Goal: Task Accomplishment & Management: Complete application form

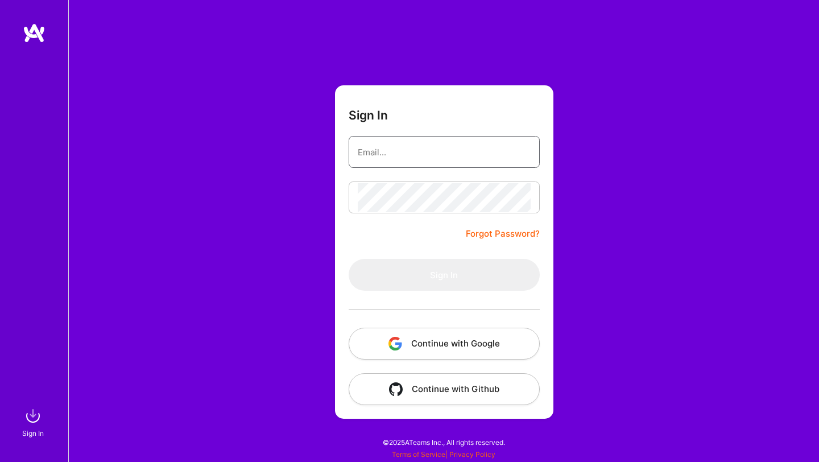
click at [415, 157] on input "email" at bounding box center [444, 152] width 173 height 29
type input "[EMAIL_ADDRESS][DOMAIN_NAME]"
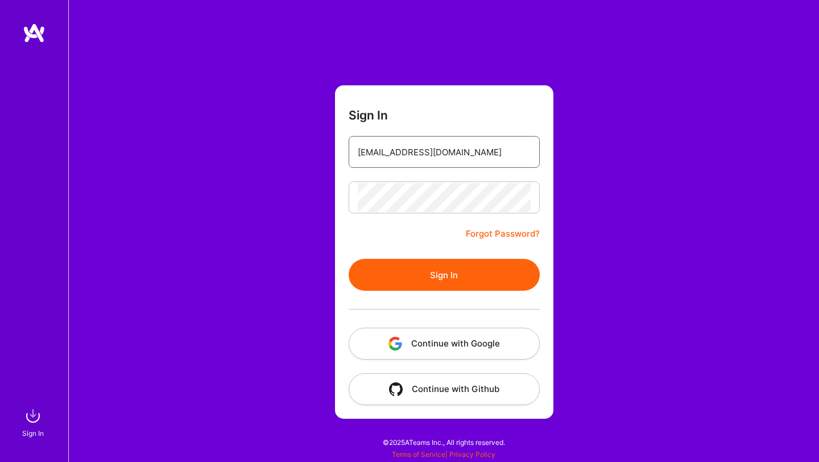
click at [461, 165] on input "[EMAIL_ADDRESS][DOMAIN_NAME]" at bounding box center [444, 152] width 173 height 29
click at [437, 283] on button "Sign In" at bounding box center [444, 275] width 191 height 32
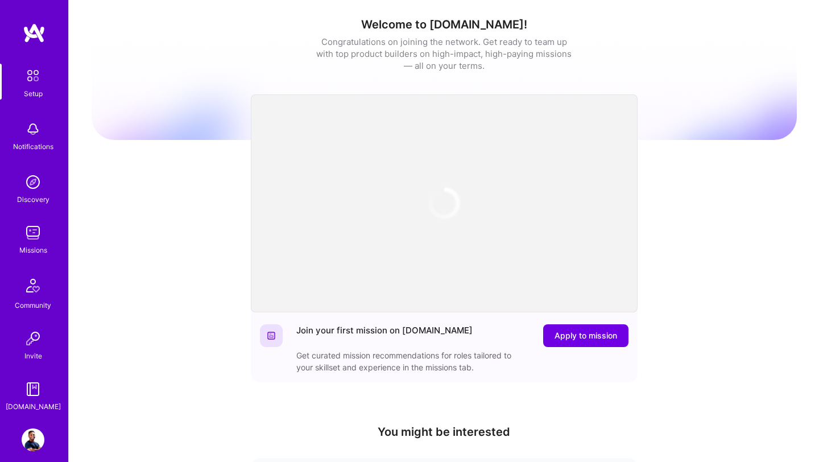
click at [31, 247] on div "Missions" at bounding box center [33, 250] width 28 height 12
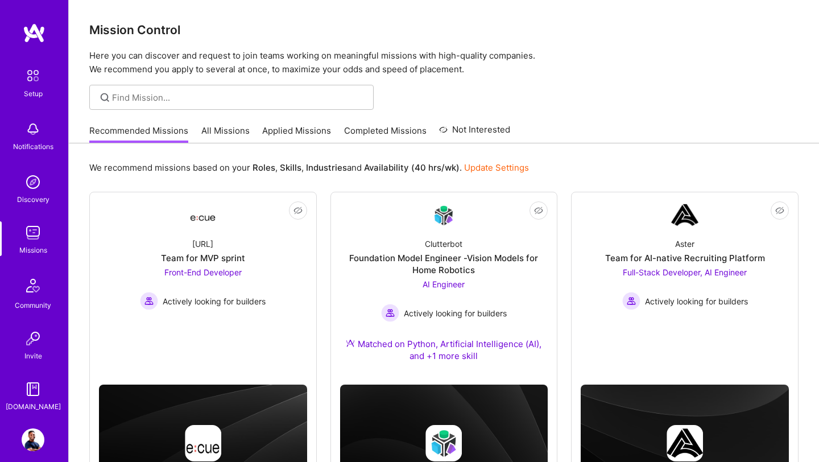
click at [285, 132] on link "Applied Missions" at bounding box center [296, 134] width 69 height 19
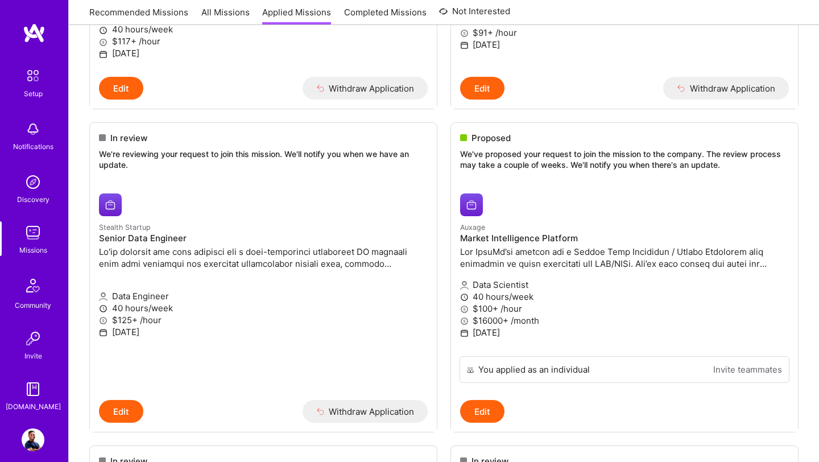
scroll to position [335, 0]
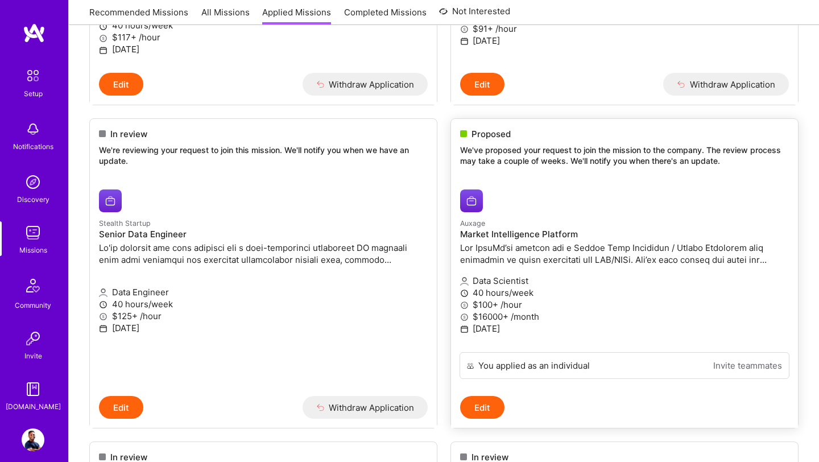
click at [551, 202] on div at bounding box center [569, 200] width 219 height 23
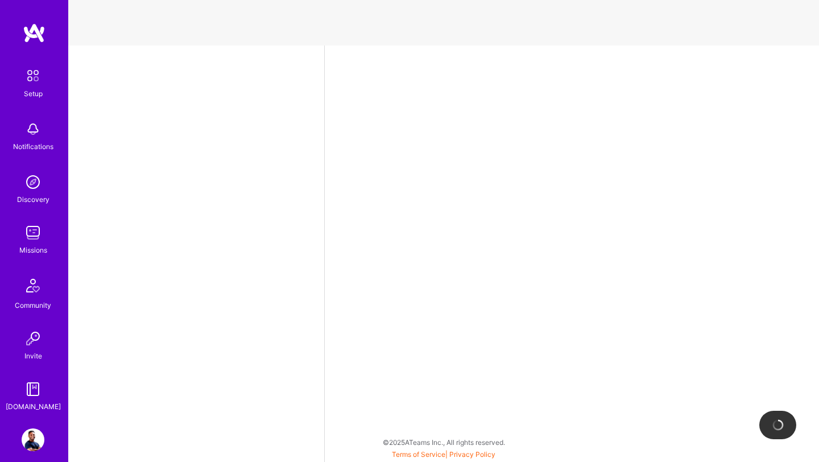
select select "US"
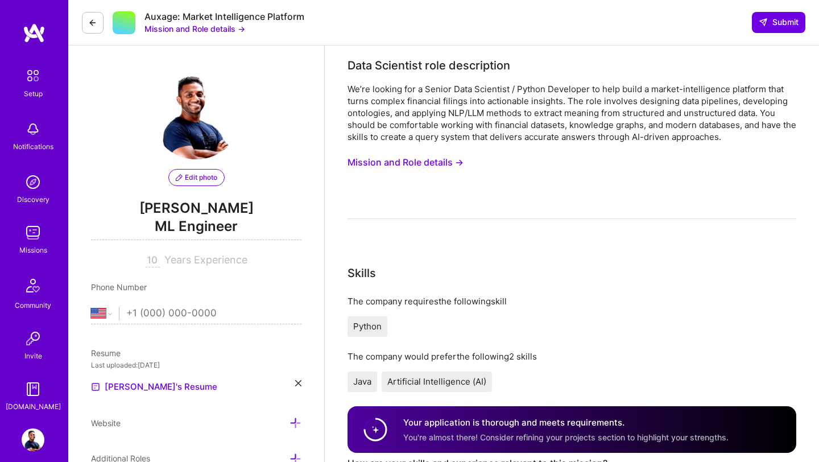
click at [210, 27] on button "Mission and Role details →" at bounding box center [194, 29] width 101 height 12
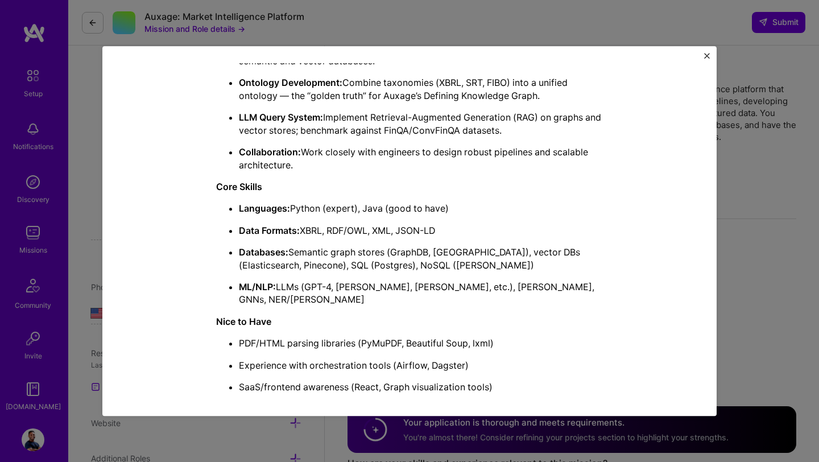
click at [755, 244] on div "Mission Description and Role Details Data Scientist role description We’re look…" at bounding box center [409, 231] width 819 height 462
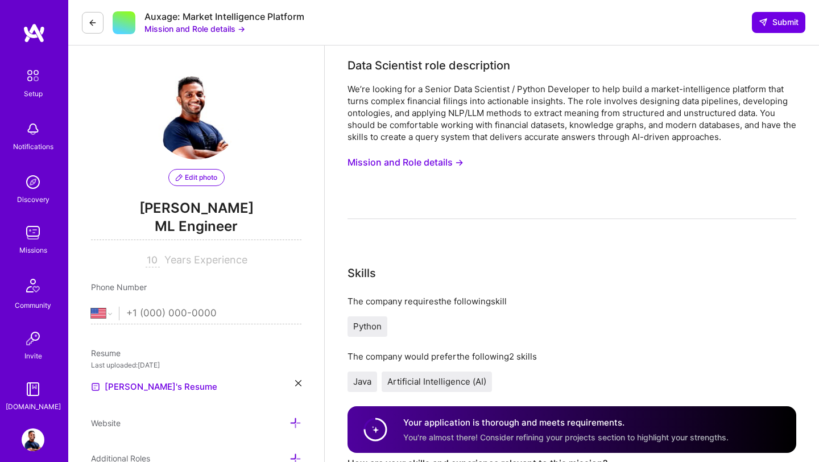
click at [419, 167] on button "Mission and Role details →" at bounding box center [406, 162] width 116 height 21
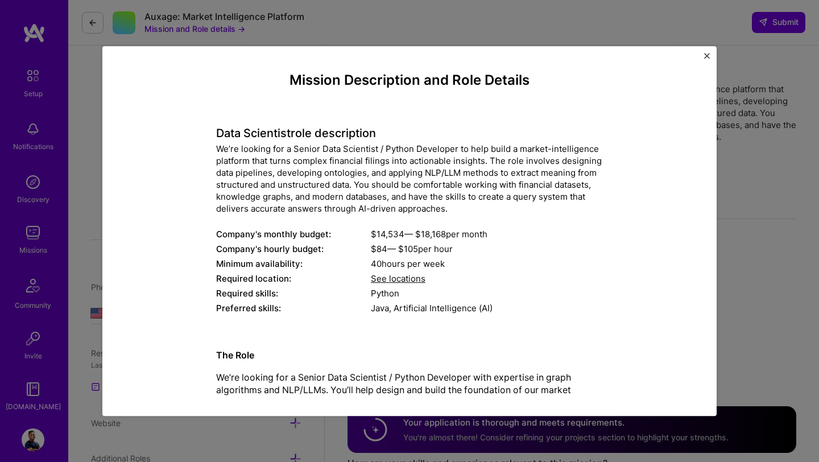
click at [407, 284] on div "See locations" at bounding box center [487, 279] width 232 height 12
click at [403, 279] on span "See locations" at bounding box center [398, 279] width 55 height 11
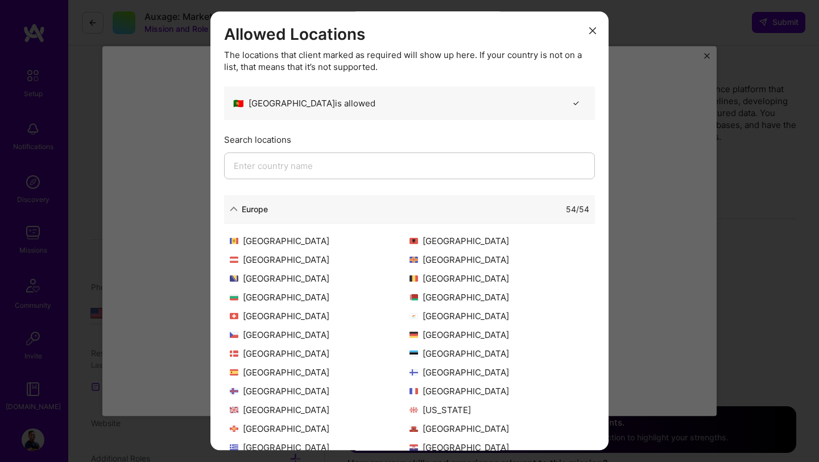
click at [437, 166] on input "modal" at bounding box center [409, 165] width 371 height 27
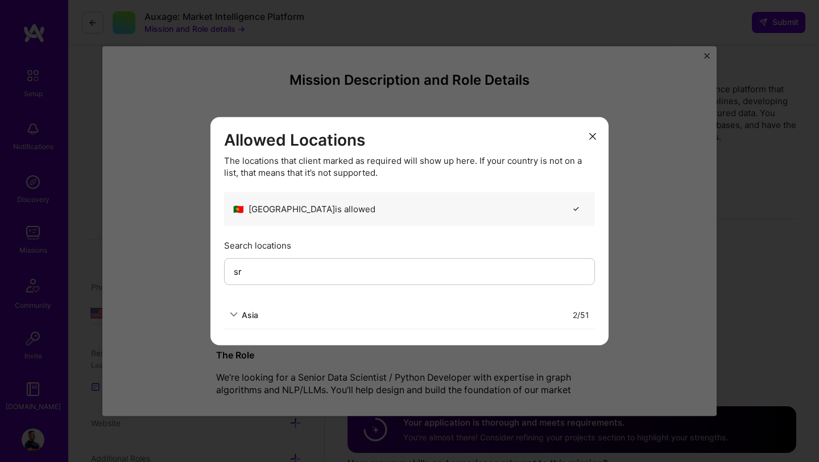
type input "sr"
click at [235, 315] on icon "modal" at bounding box center [234, 315] width 8 height 8
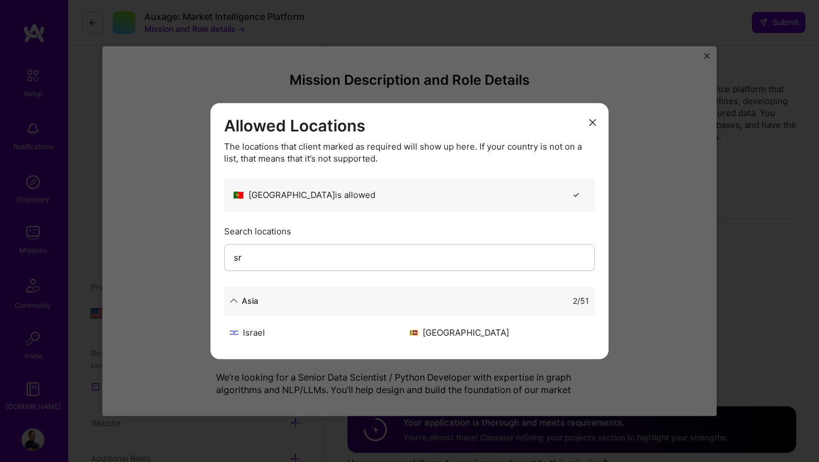
drag, startPoint x: 440, startPoint y: 334, endPoint x: 402, endPoint y: 326, distance: 39.5
click at [440, 334] on div "[GEOGRAPHIC_DATA]" at bounding box center [500, 332] width 180 height 12
click at [238, 308] on div "Asia 2 / 51" at bounding box center [409, 301] width 371 height 28
click at [594, 126] on button "modal" at bounding box center [593, 121] width 14 height 19
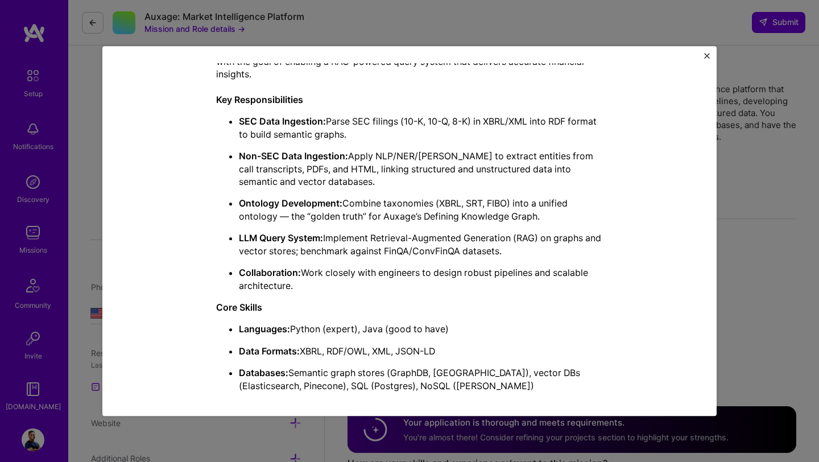
scroll to position [390, 0]
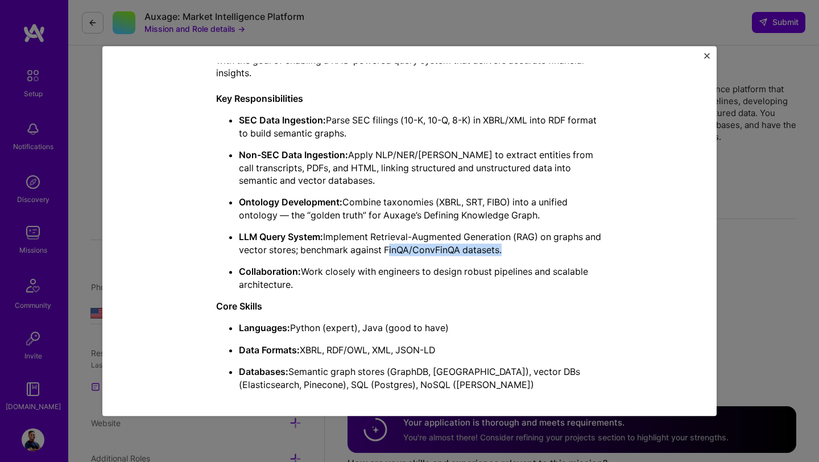
drag, startPoint x: 406, startPoint y: 249, endPoint x: 520, endPoint y: 251, distance: 114.9
click at [520, 251] on p "LLM Query System: Implement Retrieval-Augmented Generation (RAG) on graphs and …" at bounding box center [421, 244] width 364 height 26
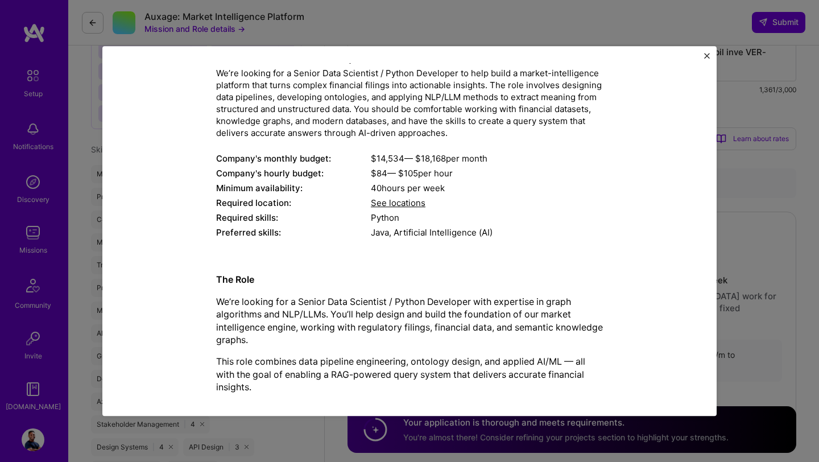
scroll to position [0, 0]
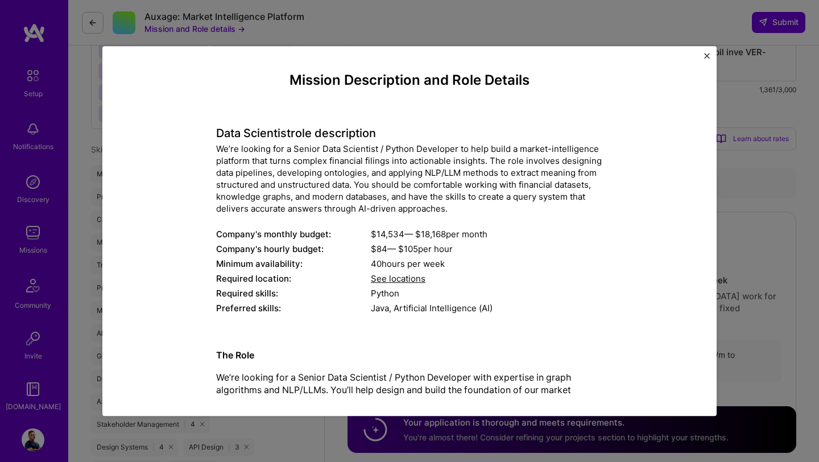
click at [755, 230] on div "Mission Description and Role Details Data Scientist role description We’re look…" at bounding box center [409, 231] width 819 height 462
click at [705, 56] on img "Close" at bounding box center [707, 56] width 6 height 6
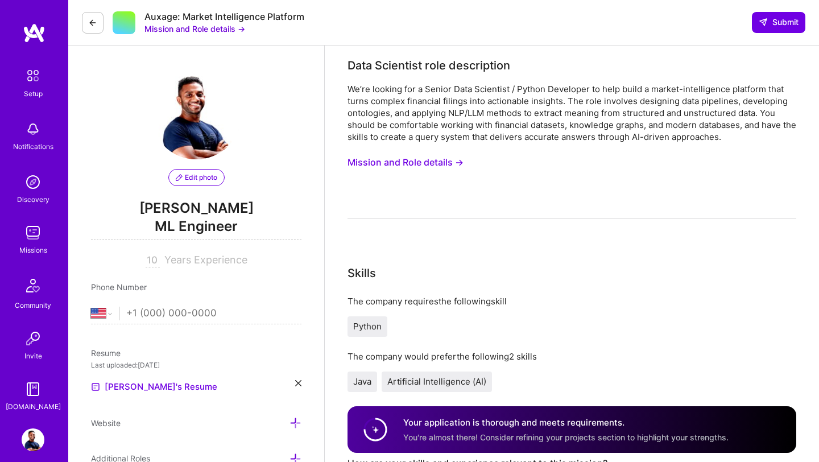
click at [214, 27] on button "Mission and Role details →" at bounding box center [194, 29] width 101 height 12
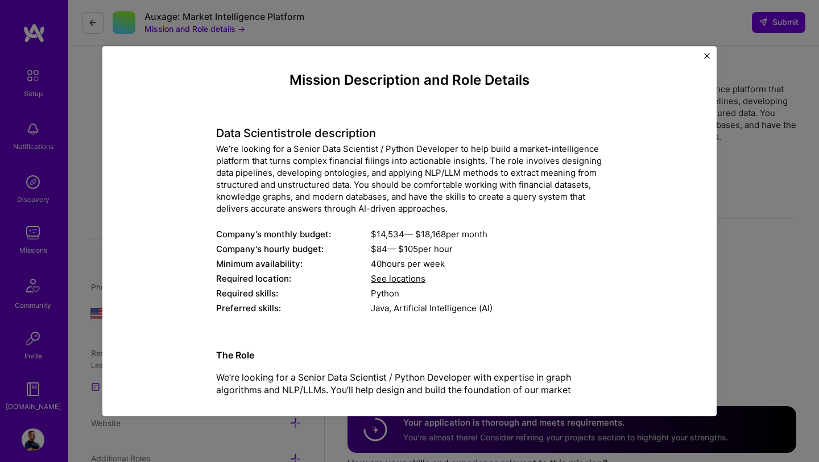
click at [366, 168] on div "We’re looking for a Senior Data Scientist / Python Developer to help build a ma…" at bounding box center [409, 179] width 387 height 72
click at [34, 284] on div "Mission Description and Role Details Data Scientist role description We’re look…" at bounding box center [409, 231] width 819 height 462
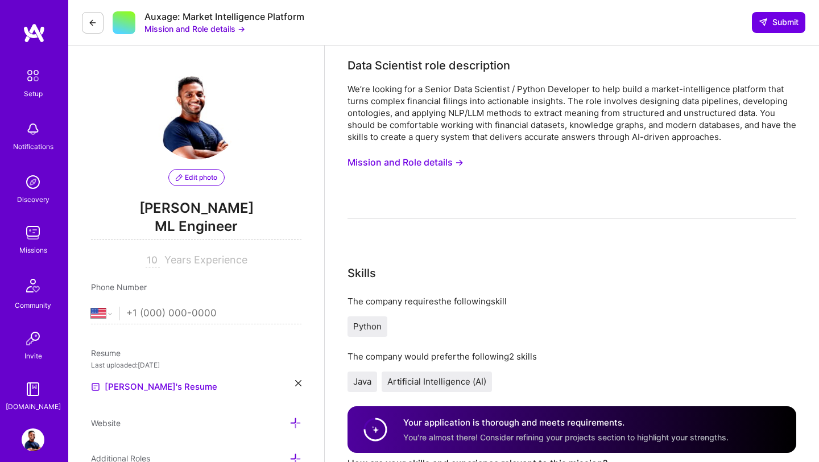
click at [31, 243] on img at bounding box center [33, 232] width 23 height 23
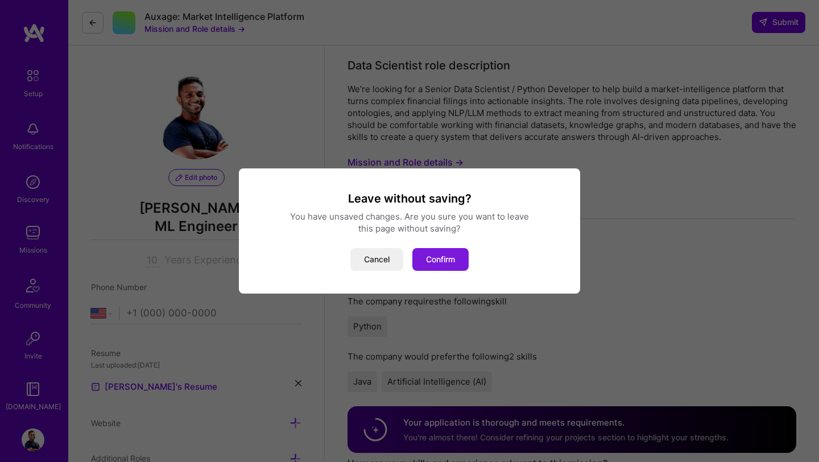
click at [452, 262] on button "Confirm" at bounding box center [440, 259] width 56 height 23
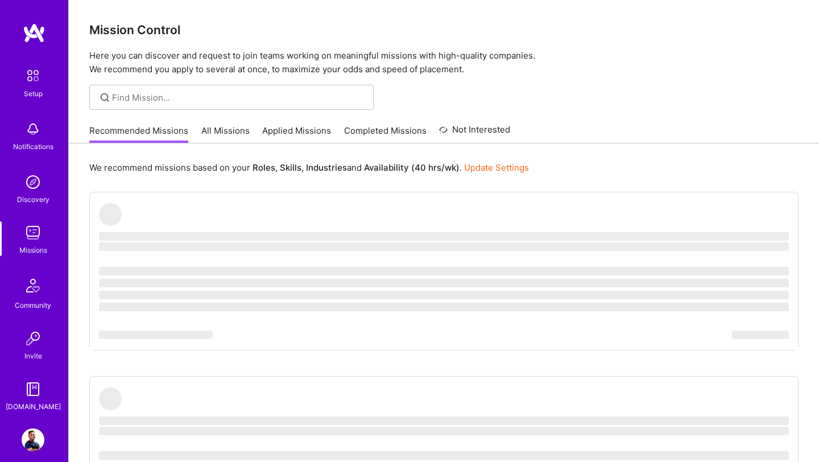
click at [238, 131] on link "All Missions" at bounding box center [225, 134] width 48 height 19
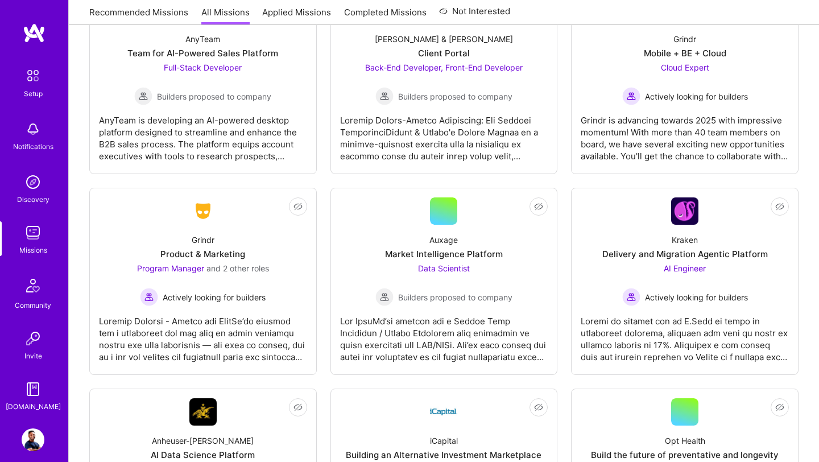
scroll to position [3589, 0]
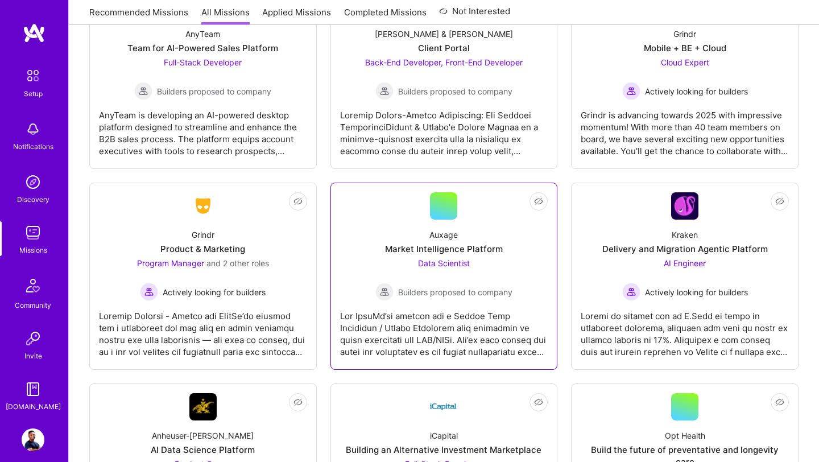
click at [470, 264] on span "Data Scientist" at bounding box center [444, 263] width 52 height 10
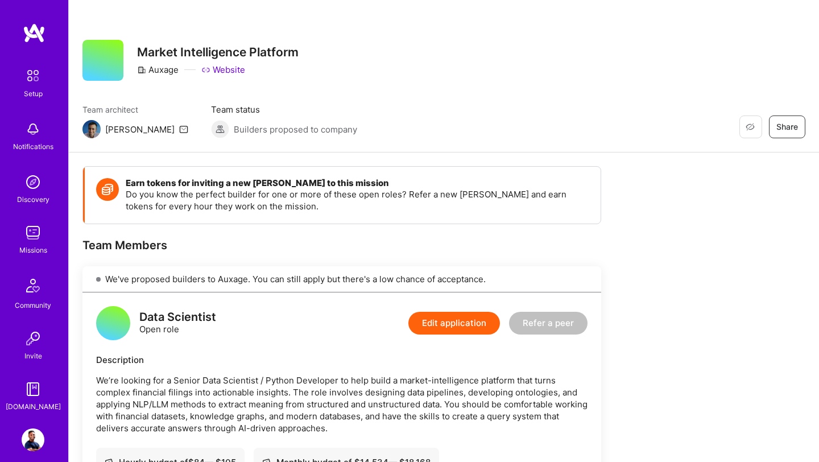
click at [238, 71] on link "Website" at bounding box center [223, 70] width 44 height 12
